Goal: Task Accomplishment & Management: Manage account settings

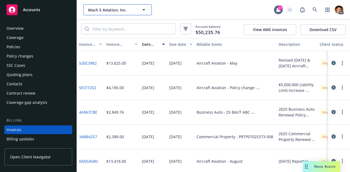
click at [118, 12] on span "Mach 5 Aviation, Inc." at bounding box center [111, 10] width 47 height 6
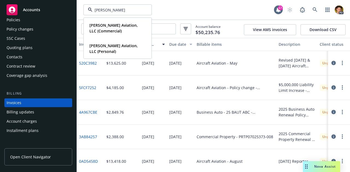
scroll to position [27, 0]
type input "[PERSON_NAME]"
click at [22, 58] on div "Contacts" at bounding box center [38, 57] width 63 height 9
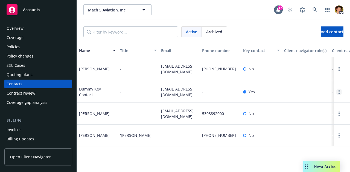
click at [336, 95] on link "Open options" at bounding box center [339, 92] width 7 height 7
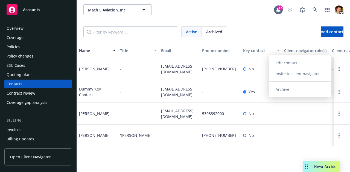
click at [291, 66] on link "Edit contact" at bounding box center [300, 63] width 62 height 11
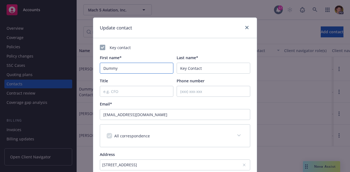
click at [133, 69] on input "Dummy" at bounding box center [137, 68] width 74 height 11
type input "D"
type input "Accounting"
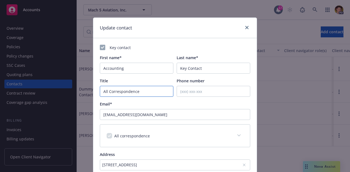
type input "All Correspondence"
drag, startPoint x: 153, startPoint y: 26, endPoint x: 178, endPoint y: 42, distance: 29.6
click at [178, 42] on div "Update contact Key contact First name* Accounting Last name* Key Contact Title …" at bounding box center [175, 143] width 164 height 252
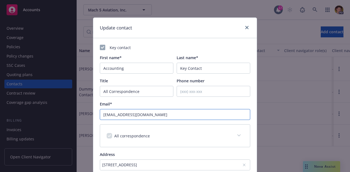
click at [156, 113] on input "[EMAIL_ADDRESS][DOMAIN_NAME]" at bounding box center [175, 114] width 150 height 11
drag, startPoint x: 220, startPoint y: 114, endPoint x: 36, endPoint y: 125, distance: 184.3
click at [36, 125] on div "Update contact Key contact First name* Accounting Last name* Key Contact Title …" at bounding box center [175, 86] width 350 height 172
type input "[EMAIL_ADDRESS][DOMAIN_NAME]"
drag, startPoint x: 164, startPoint y: 116, endPoint x: 86, endPoint y: 109, distance: 78.0
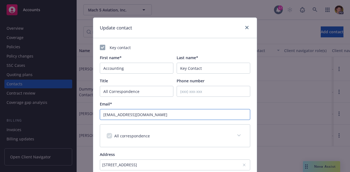
click at [86, 109] on div "Update contact Key contact First name* Accounting Last name* Key Contact Title …" at bounding box center [175, 86] width 350 height 172
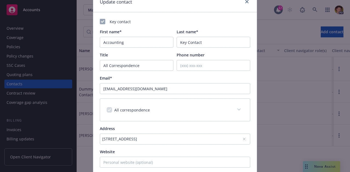
scroll to position [26, 0]
click at [195, 67] on input "Phone number" at bounding box center [214, 65] width 74 height 11
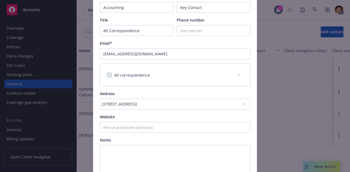
click at [193, 104] on div "[STREET_ADDRESS]" at bounding box center [172, 104] width 140 height 6
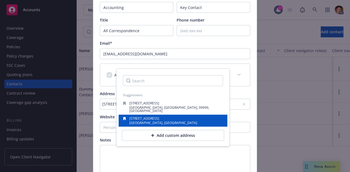
click at [172, 120] on div "[STREET_ADDRESS]" at bounding box center [173, 121] width 100 height 8
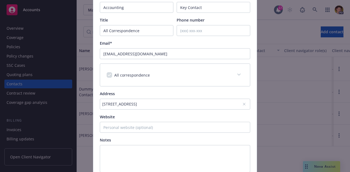
scroll to position [114, 0]
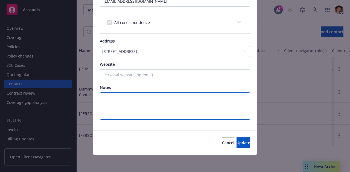
click at [182, 98] on textarea at bounding box center [175, 106] width 150 height 27
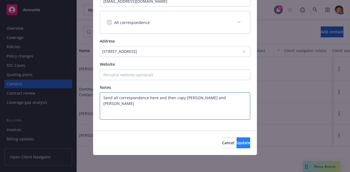
type textarea "Send all correspondence here and then copy [PERSON_NAME] and [PERSON_NAME]"
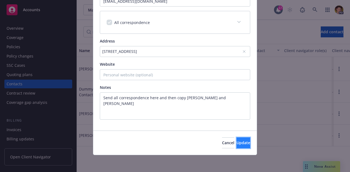
click at [239, 145] on span "Update" at bounding box center [243, 143] width 14 height 5
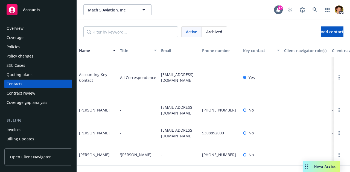
scroll to position [0, 0]
click at [100, 8] on span "Mach 5 Aviation, Inc." at bounding box center [111, 10] width 47 height 6
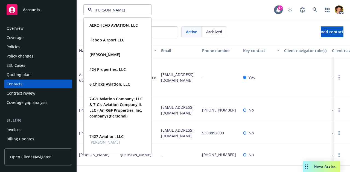
type input "[PERSON_NAME]"
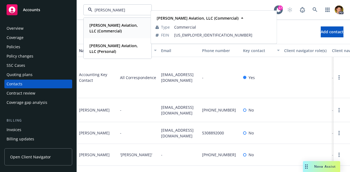
click at [108, 25] on strong "[PERSON_NAME] Aviation, LLC (Commercial)" at bounding box center [113, 28] width 48 height 11
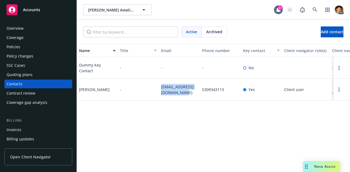
drag, startPoint x: 180, startPoint y: 93, endPoint x: 158, endPoint y: 87, distance: 22.5
click at [158, 87] on div "[PERSON_NAME] - [EMAIL_ADDRESS][DOMAIN_NAME] 5309343113 Yes Client user Pending…" at bounding box center [213, 90] width 273 height 22
copy div "[EMAIL_ADDRESS][DOMAIN_NAME]"
